Goal: Register for event/course

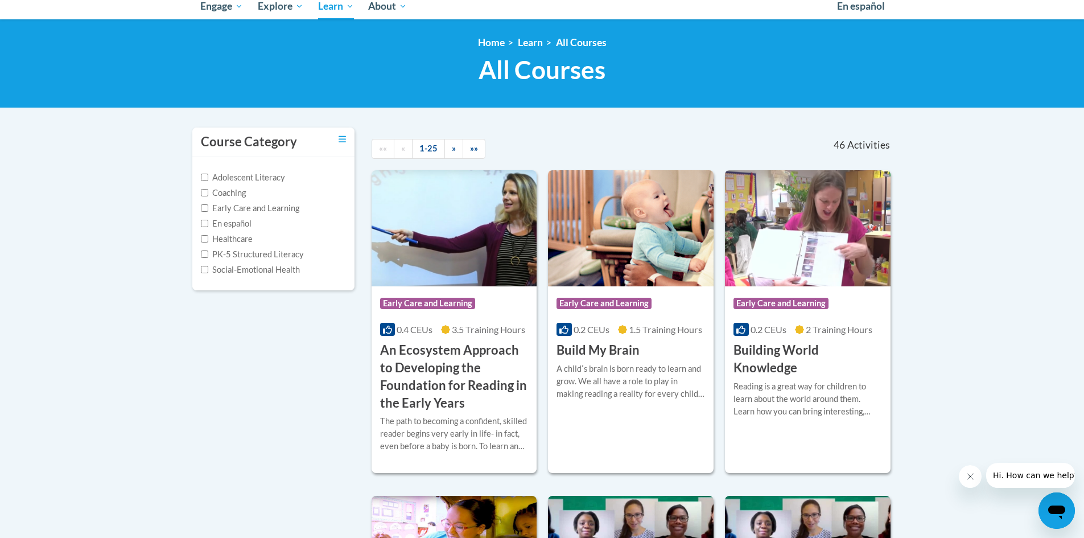
scroll to position [182, 0]
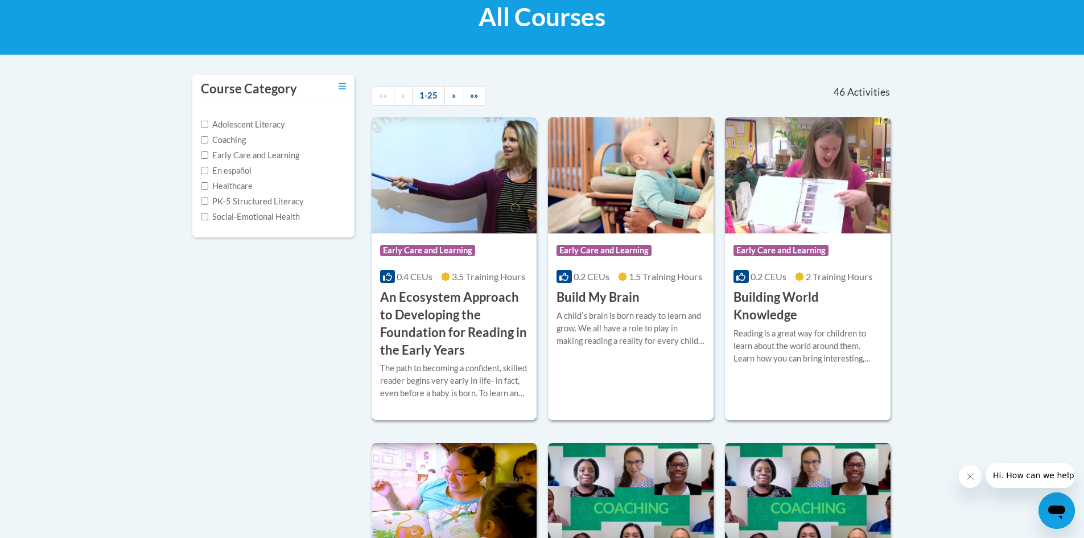
click at [431, 248] on span "Early Care and Learning" at bounding box center [427, 250] width 95 height 11
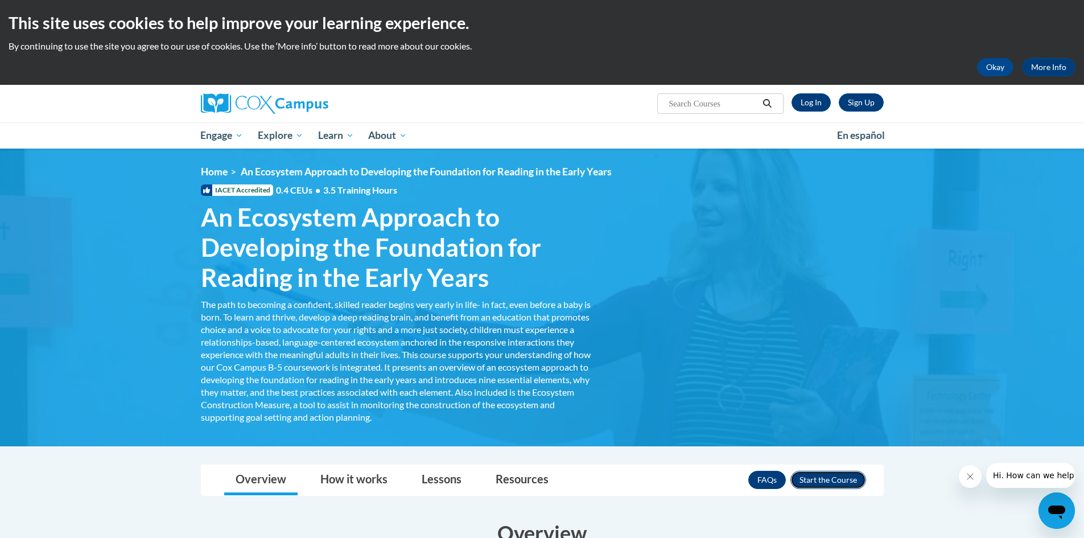
click at [834, 475] on button "Enroll" at bounding box center [828, 480] width 76 height 18
